Goal: Task Accomplishment & Management: Use online tool/utility

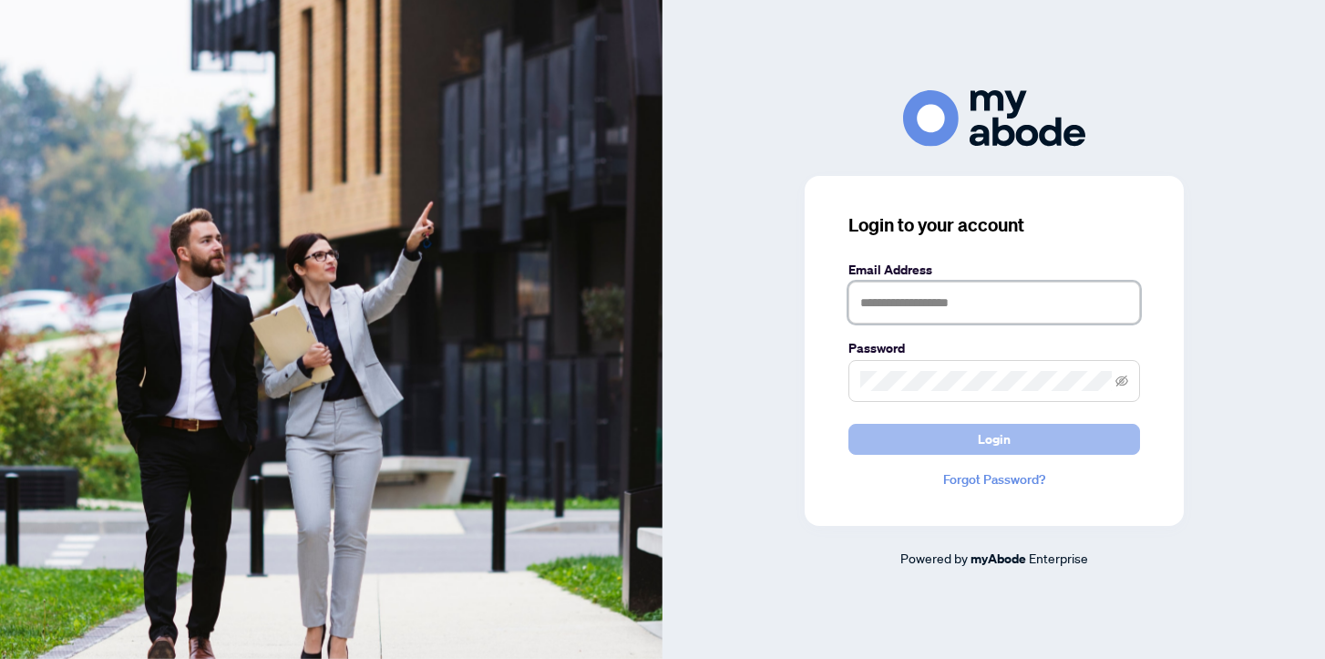
type input "**********"
click at [991, 438] on span "Login" at bounding box center [994, 439] width 33 height 29
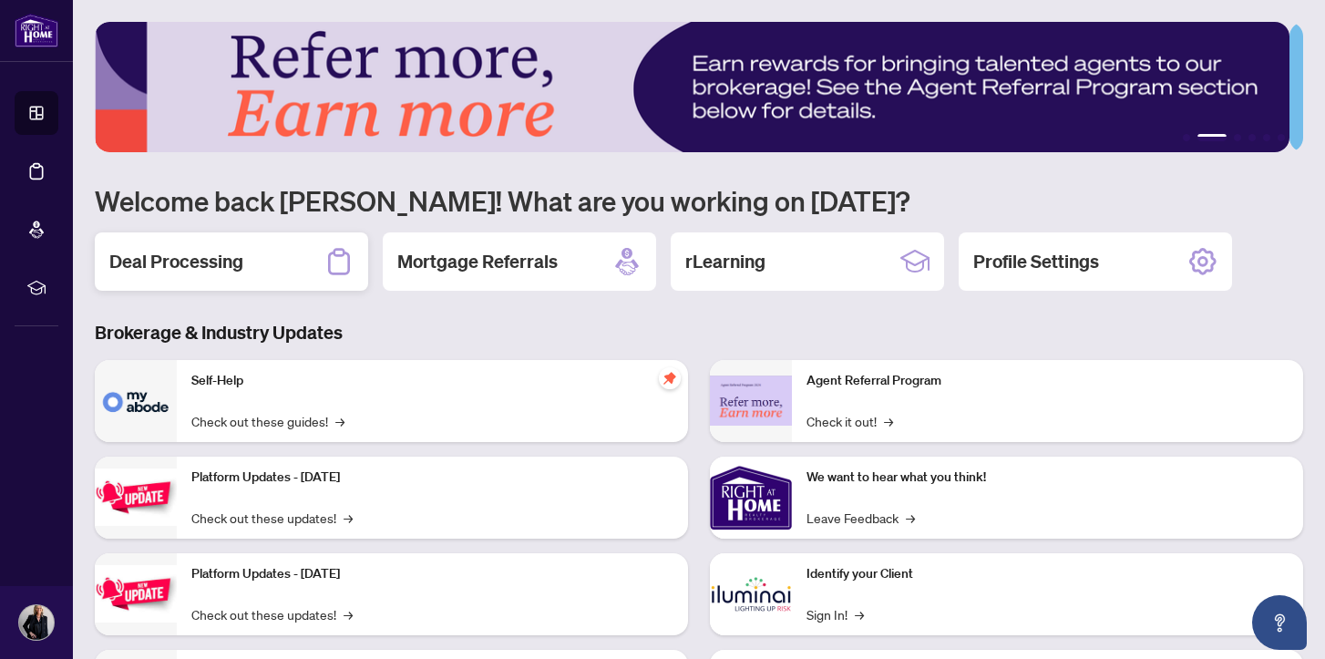
click at [205, 257] on h2 "Deal Processing" at bounding box center [176, 262] width 134 height 26
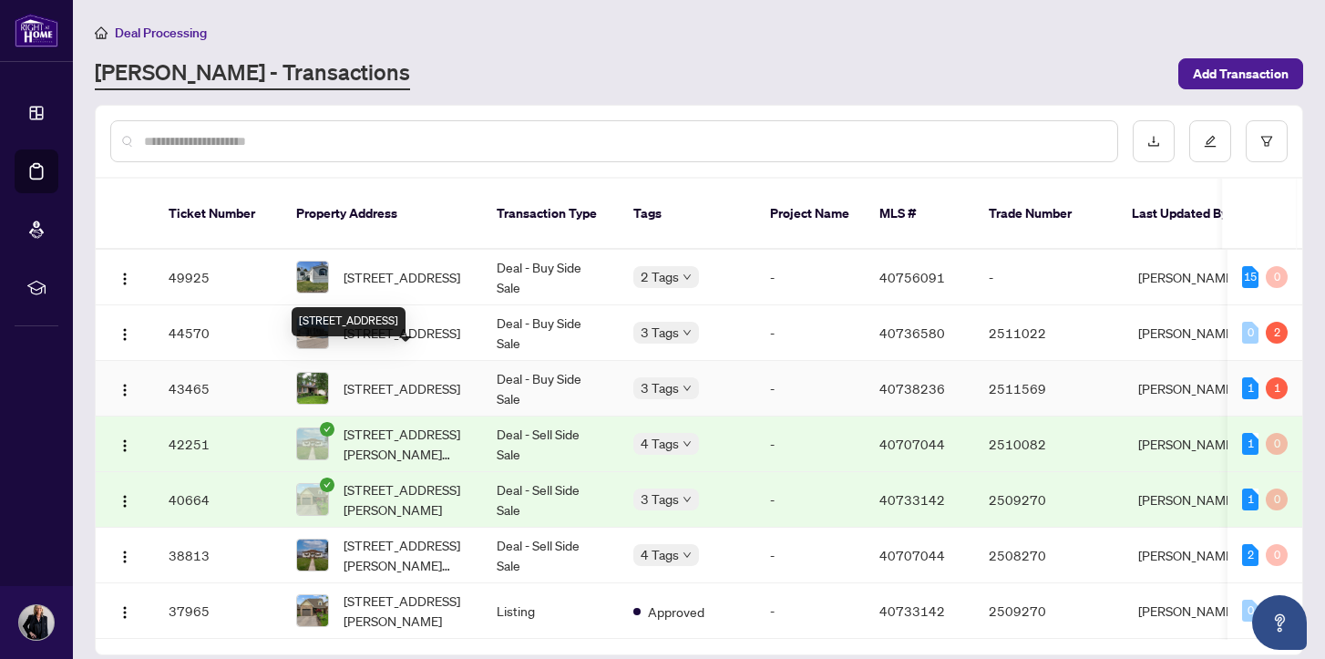
click at [388, 378] on span "[STREET_ADDRESS]" at bounding box center [402, 388] width 117 height 20
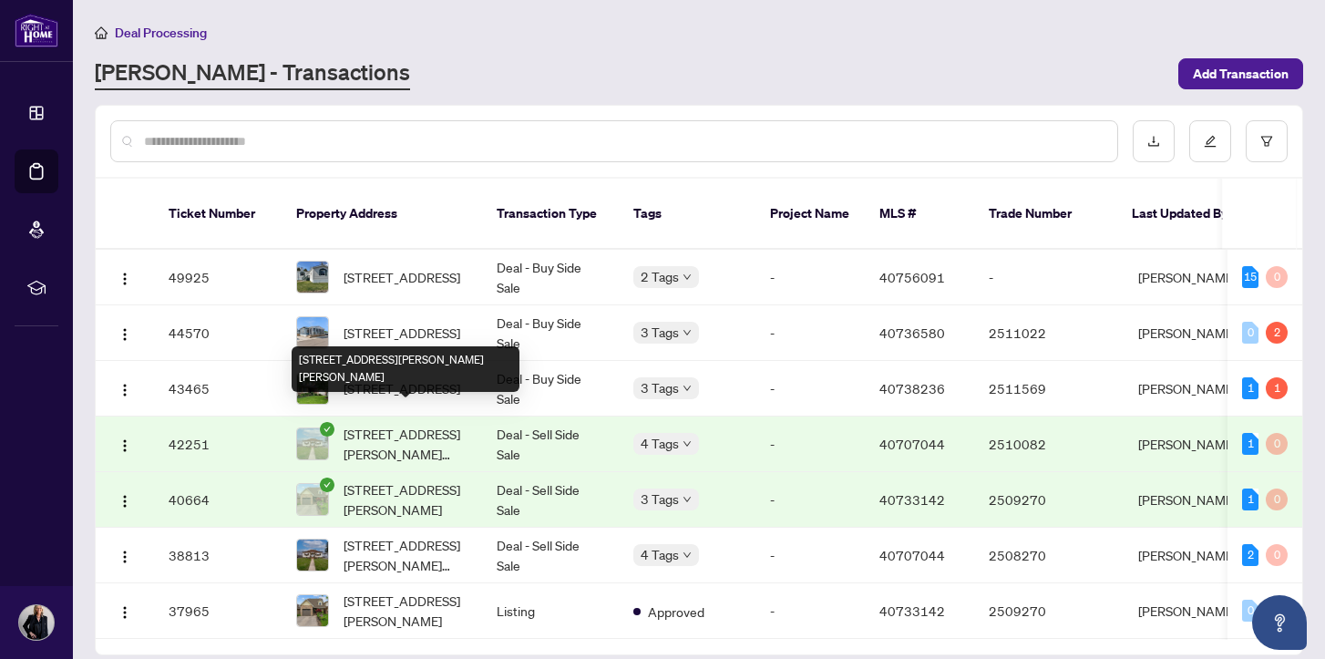
click at [378, 424] on span "[STREET_ADDRESS][PERSON_NAME][PERSON_NAME]" at bounding box center [406, 444] width 124 height 40
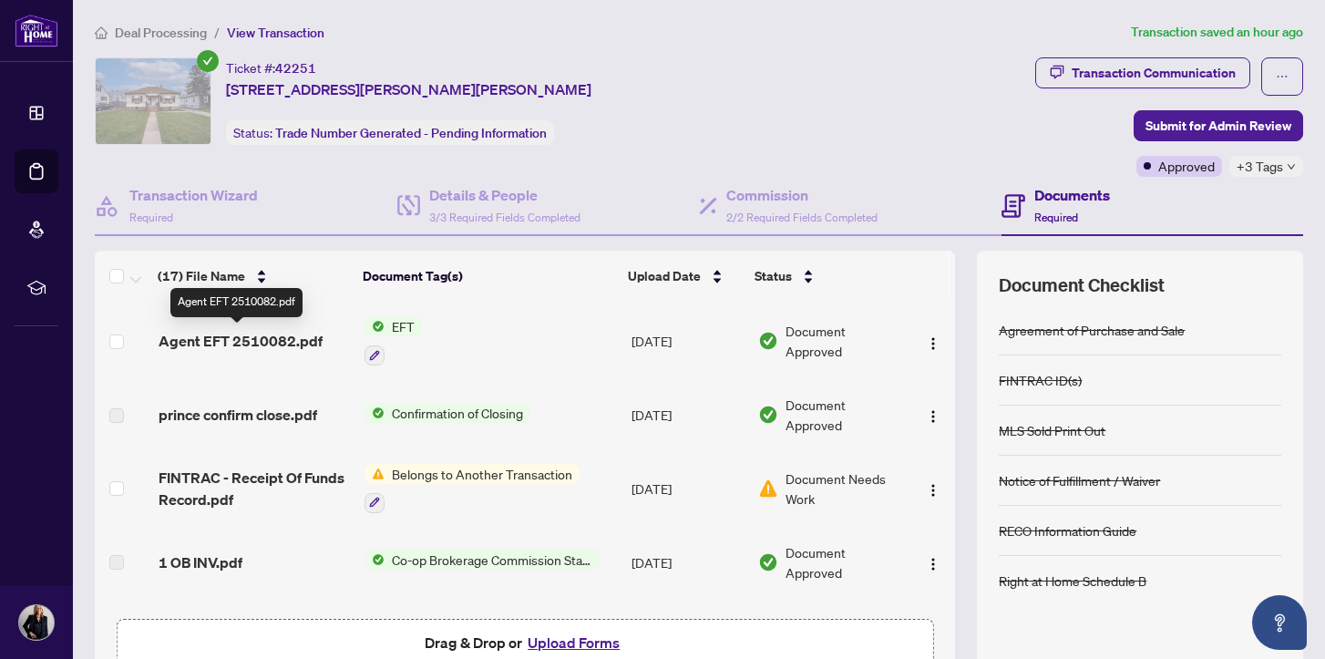
click at [257, 340] on span "Agent EFT 2510082.pdf" at bounding box center [241, 341] width 164 height 22
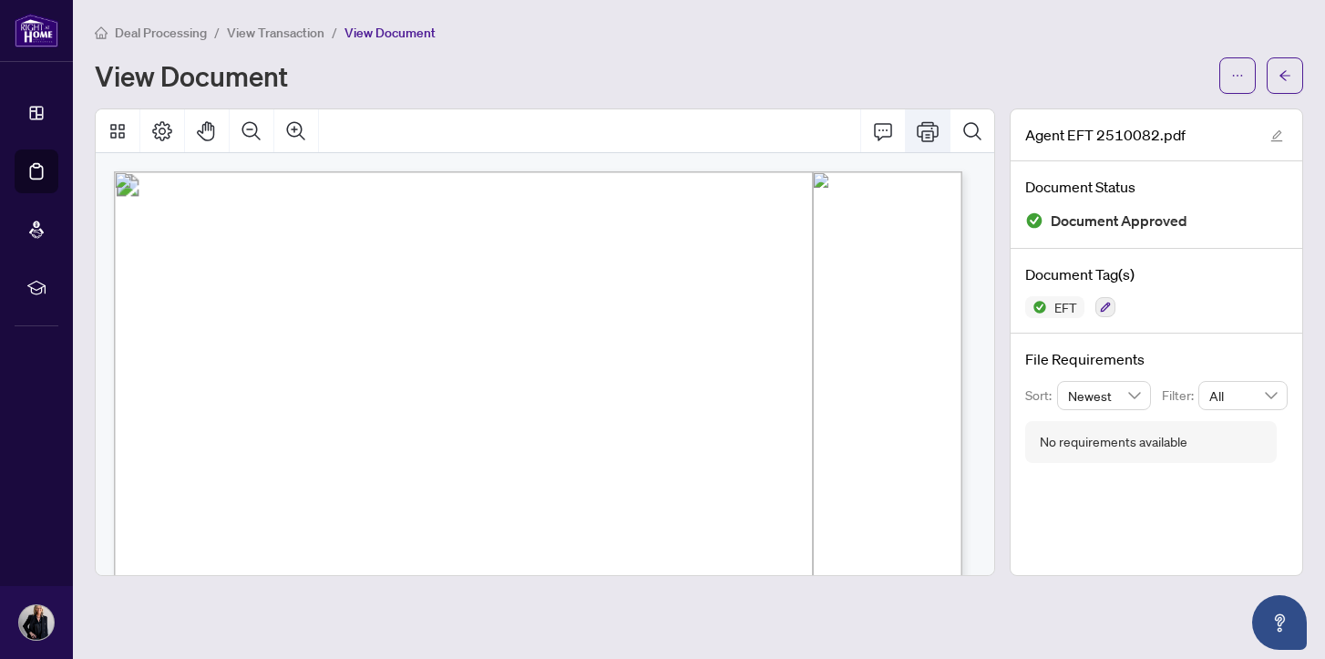
click at [930, 129] on icon "Print" at bounding box center [928, 131] width 22 height 20
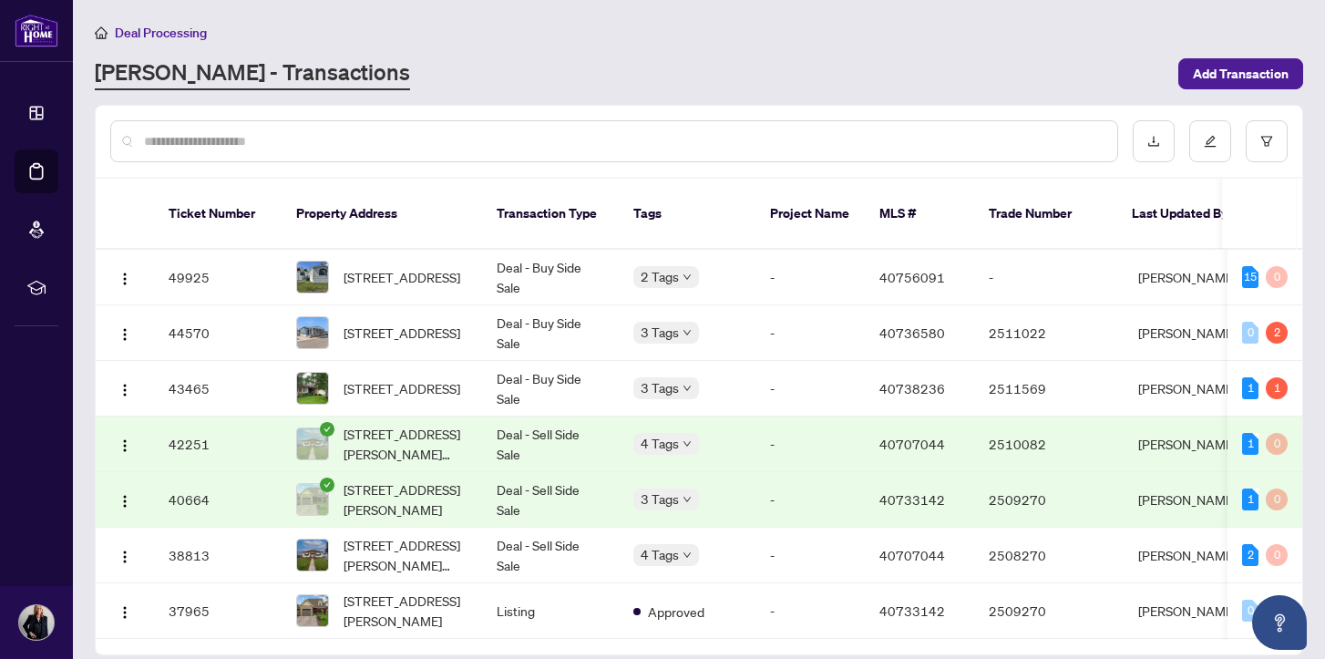
click at [393, 479] on span "[STREET_ADDRESS][PERSON_NAME]" at bounding box center [406, 499] width 124 height 40
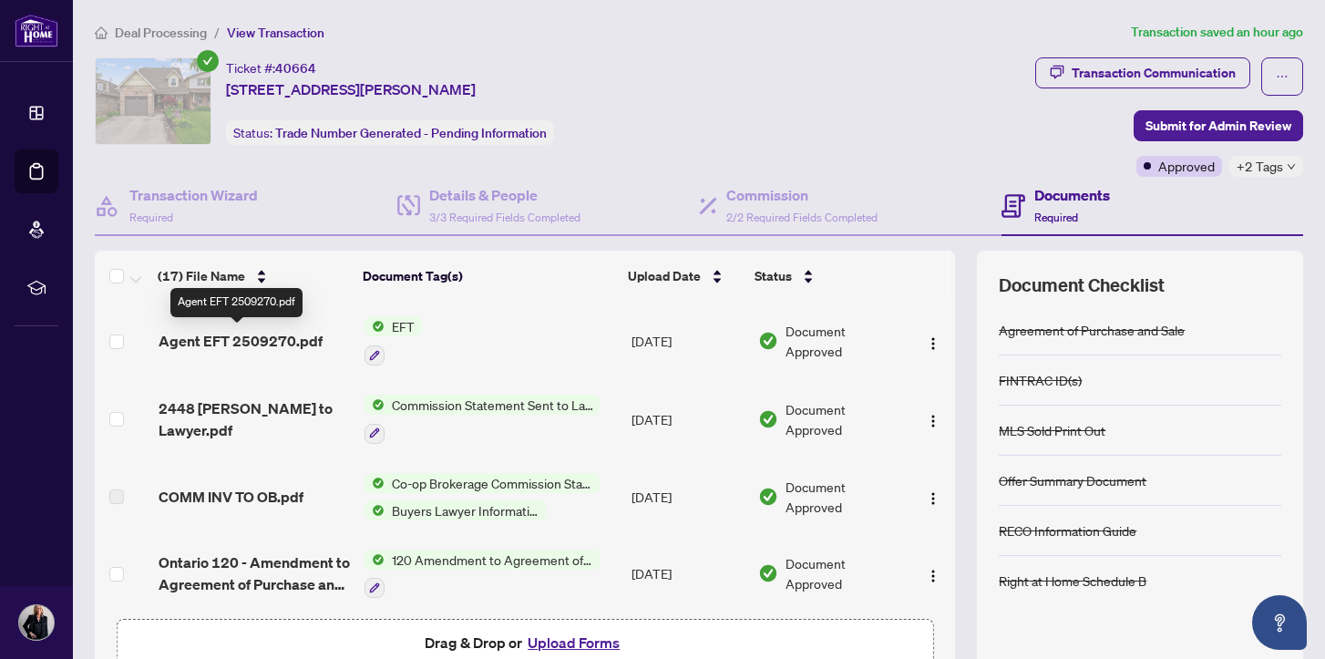
click at [267, 334] on span "Agent EFT 2509270.pdf" at bounding box center [241, 341] width 164 height 22
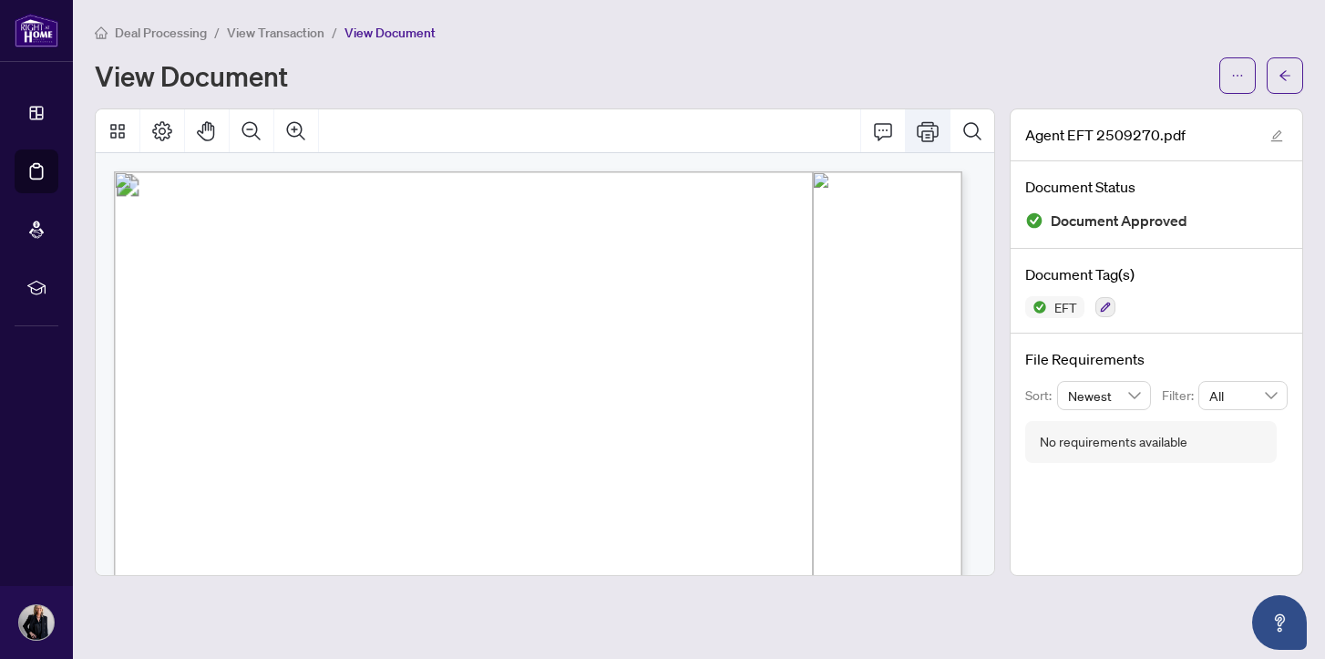
click at [923, 132] on icon "Print" at bounding box center [928, 131] width 22 height 22
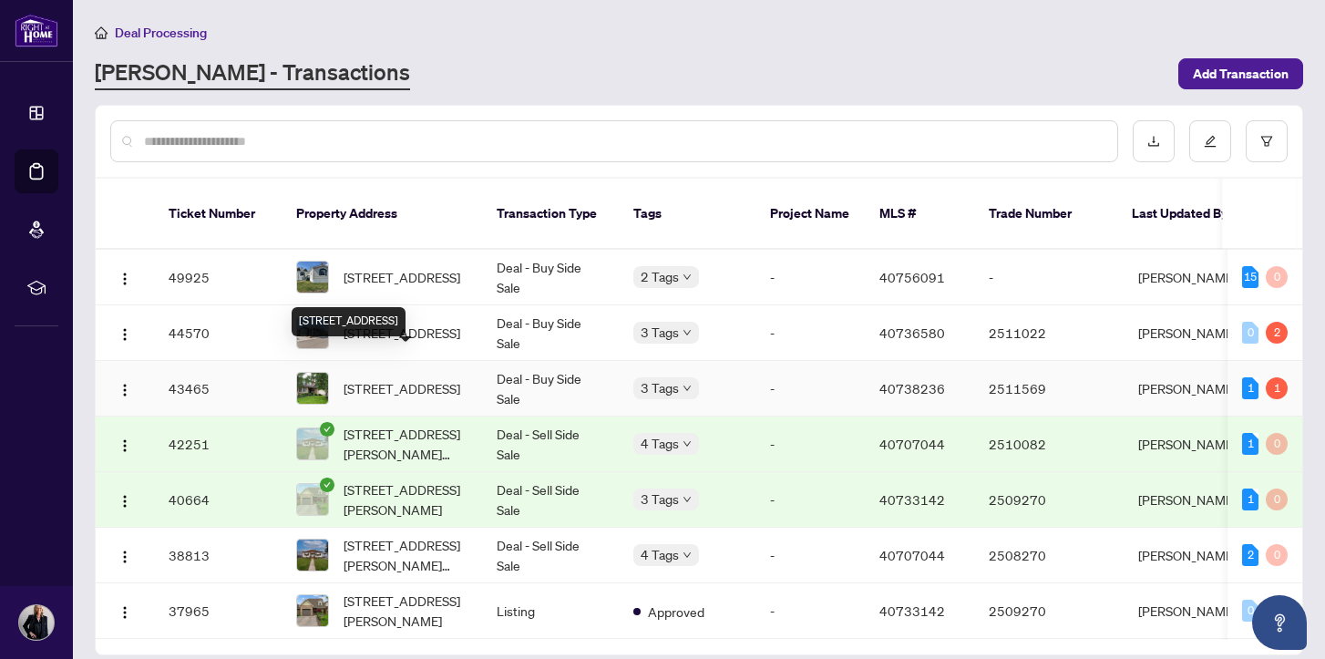
click at [385, 378] on span "[STREET_ADDRESS]" at bounding box center [402, 388] width 117 height 20
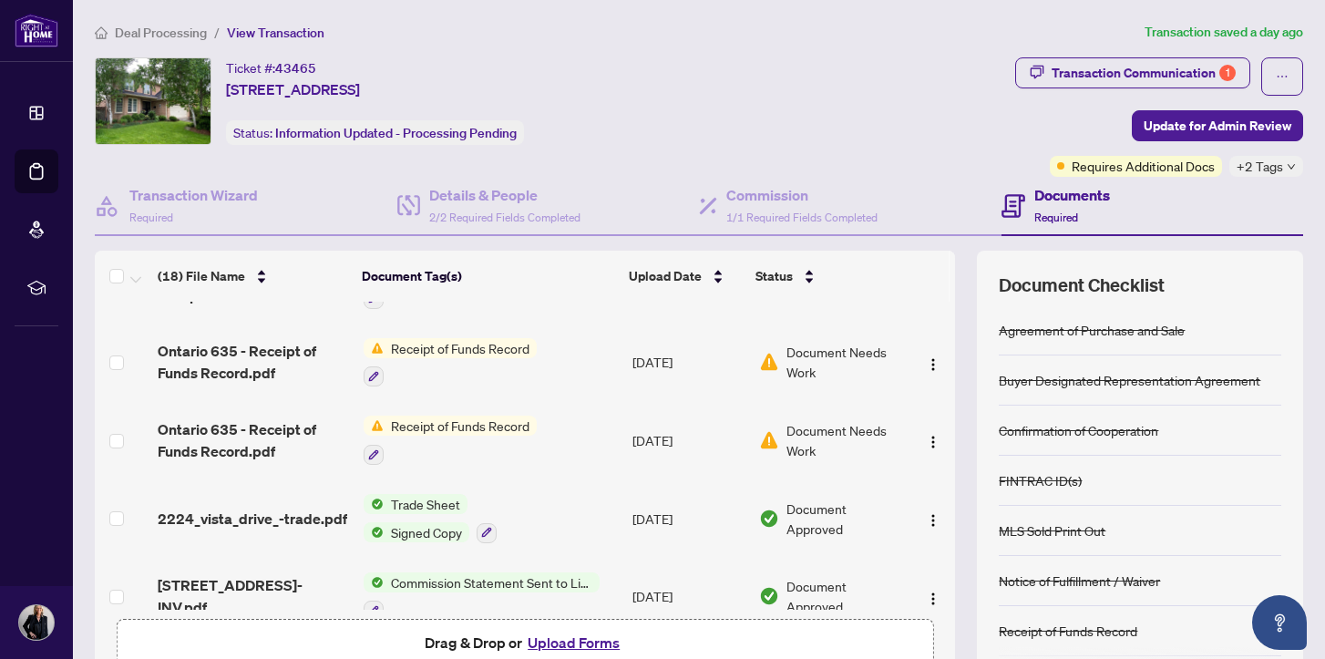
scroll to position [141, 0]
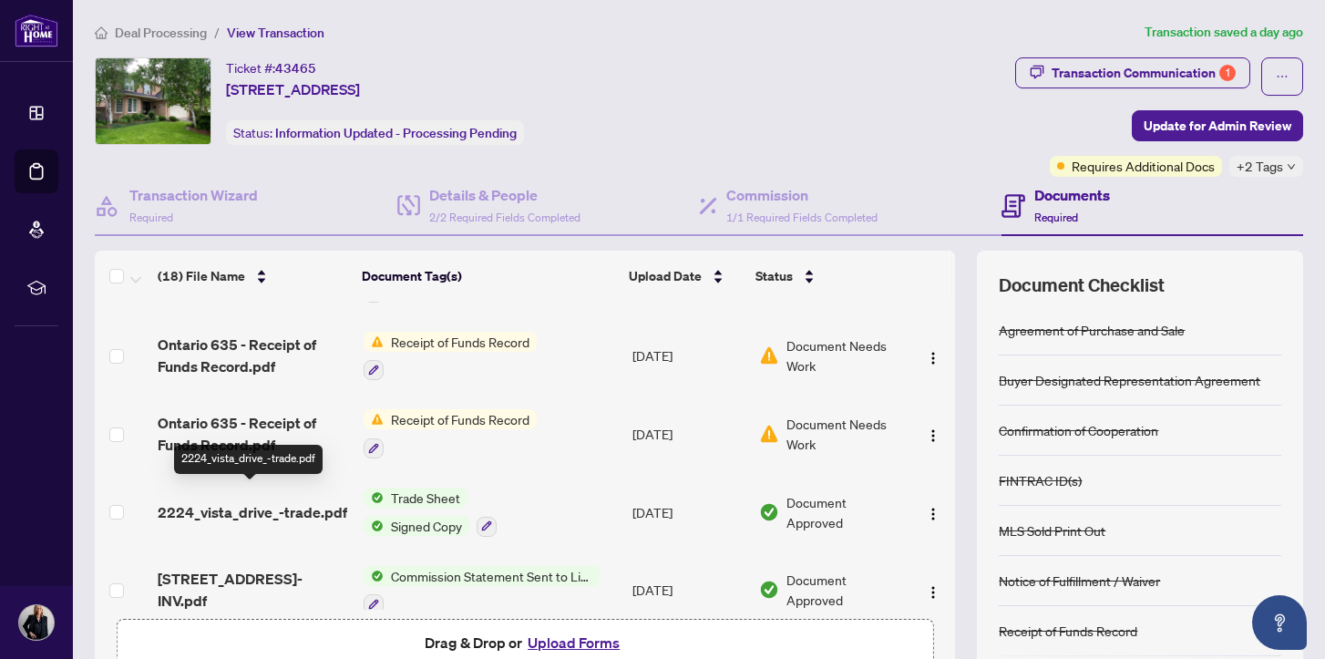
click at [211, 501] on span "2224_vista_drive_-trade.pdf" at bounding box center [253, 512] width 190 height 22
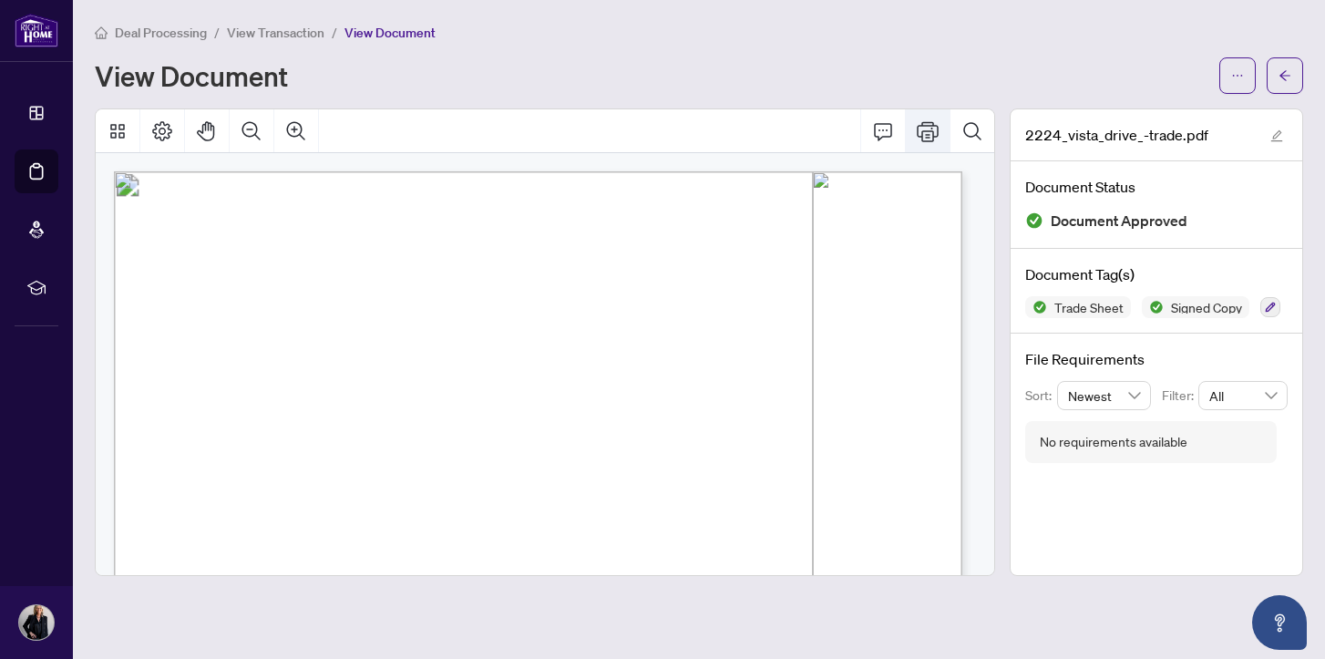
click at [923, 128] on icon "Print" at bounding box center [928, 131] width 22 height 22
